Goal: Task Accomplishment & Management: Use online tool/utility

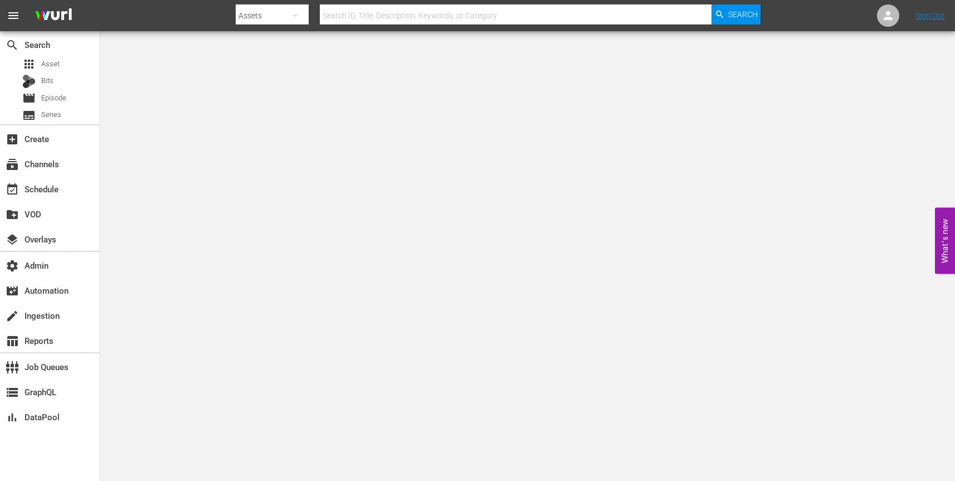
click at [286, 6] on button "button" at bounding box center [295, 15] width 27 height 27
click at [281, 47] on div "Channels" at bounding box center [271, 47] width 45 height 18
click at [378, 12] on input "text" at bounding box center [516, 15] width 392 height 27
paste input "amc_amcespanol_3"
type input "amc_amcespanol_3"
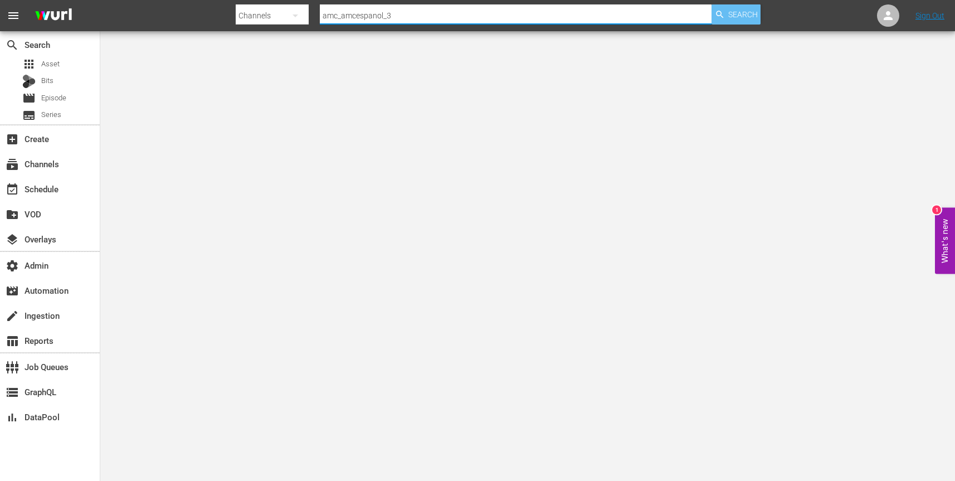
click at [747, 18] on span "Search" at bounding box center [743, 14] width 30 height 20
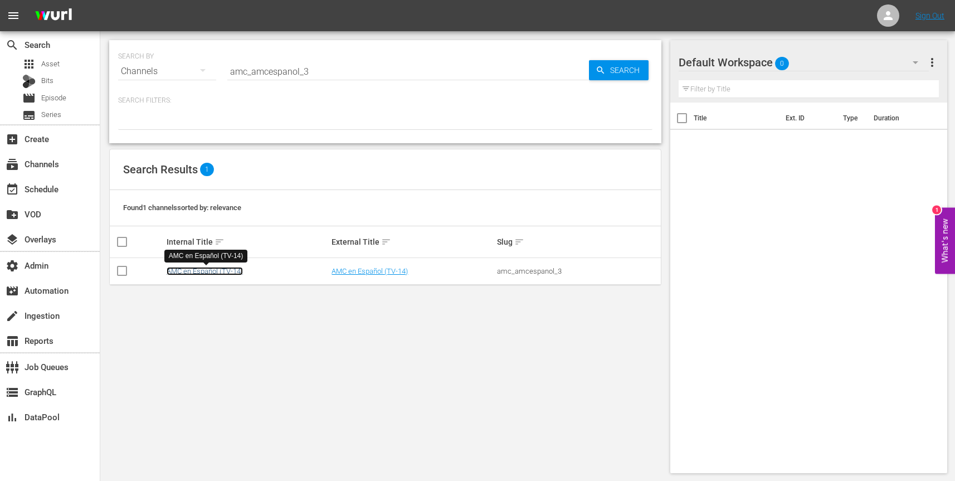
click at [206, 273] on link "AMC en Español (TV-14)" at bounding box center [205, 271] width 76 height 8
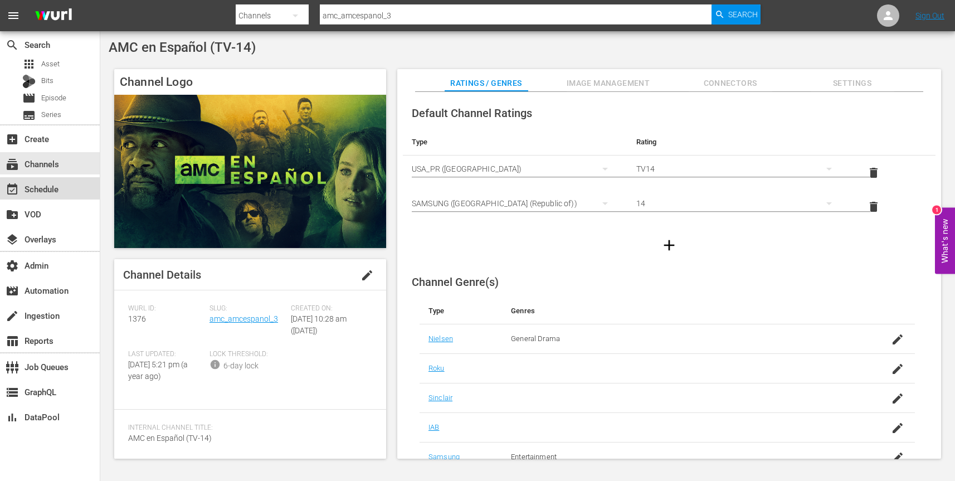
click at [73, 191] on div "event_available Schedule" at bounding box center [50, 188] width 100 height 22
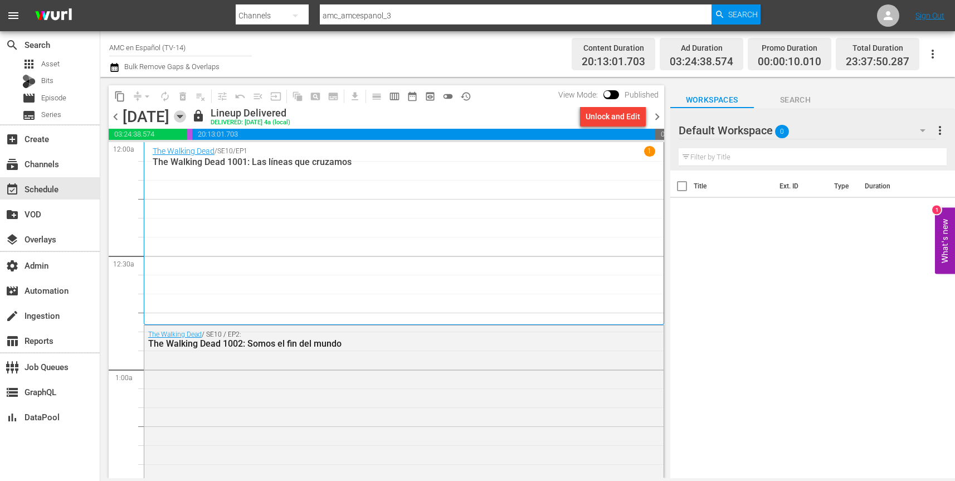
click at [182, 116] on icon "button" at bounding box center [179, 116] width 5 height 3
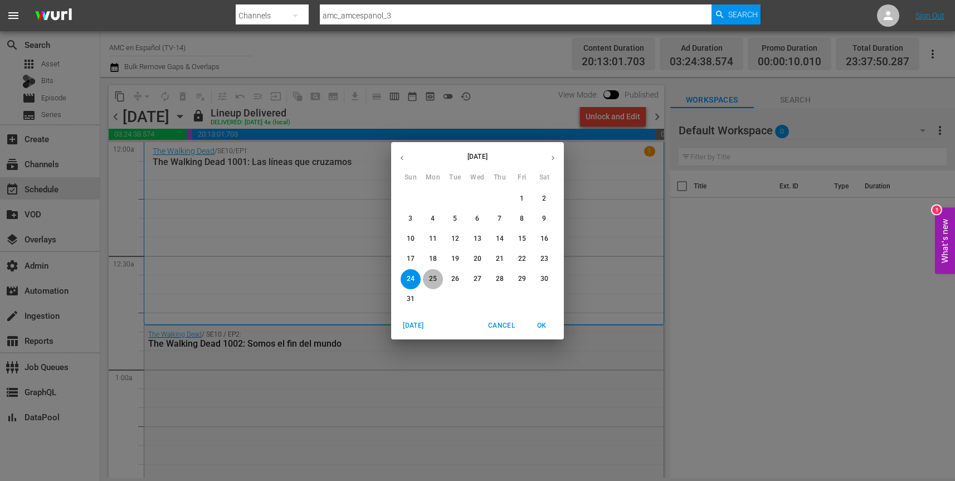
click at [434, 278] on p "25" at bounding box center [433, 278] width 8 height 9
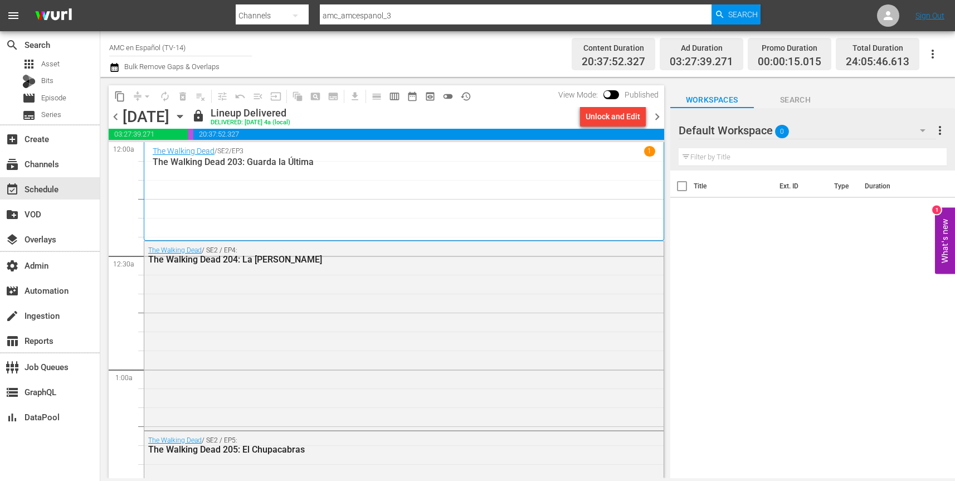
click at [614, 118] on div "Unlock and Edit" at bounding box center [613, 116] width 55 height 20
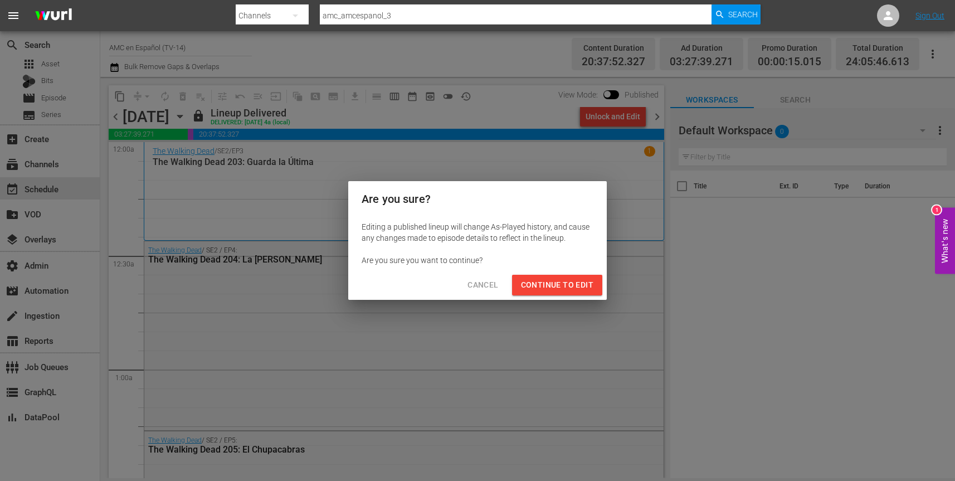
click at [580, 284] on span "Continue to Edit" at bounding box center [557, 285] width 72 height 14
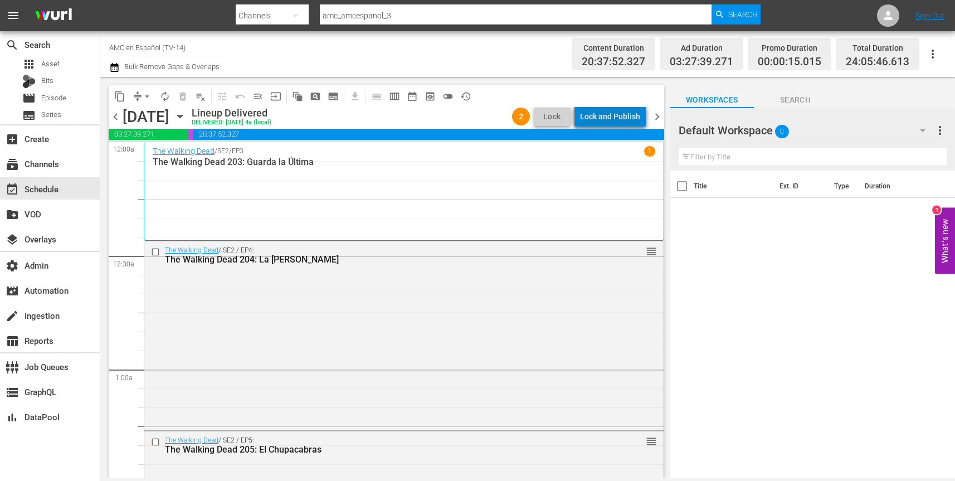
click at [622, 116] on div "Lock and Publish" at bounding box center [610, 116] width 60 height 20
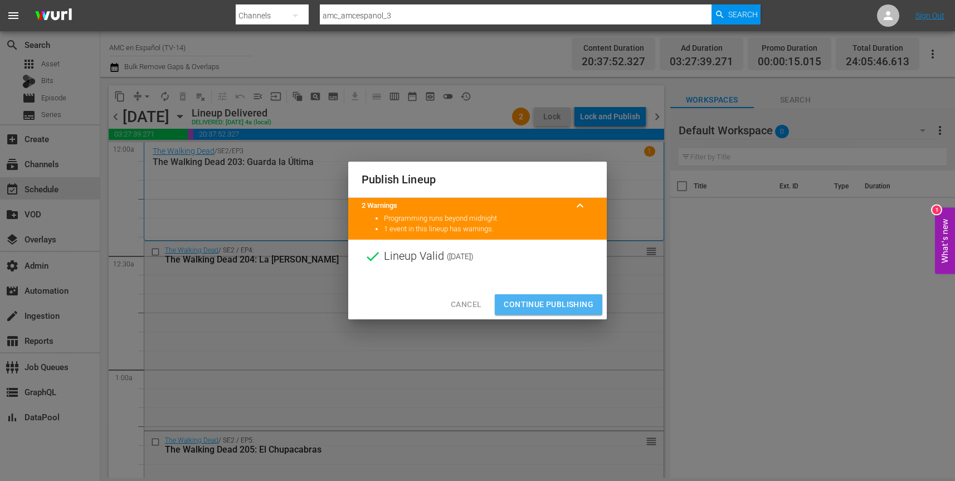
click at [559, 303] on span "Continue Publishing" at bounding box center [549, 305] width 90 height 14
